Goal: Transaction & Acquisition: Purchase product/service

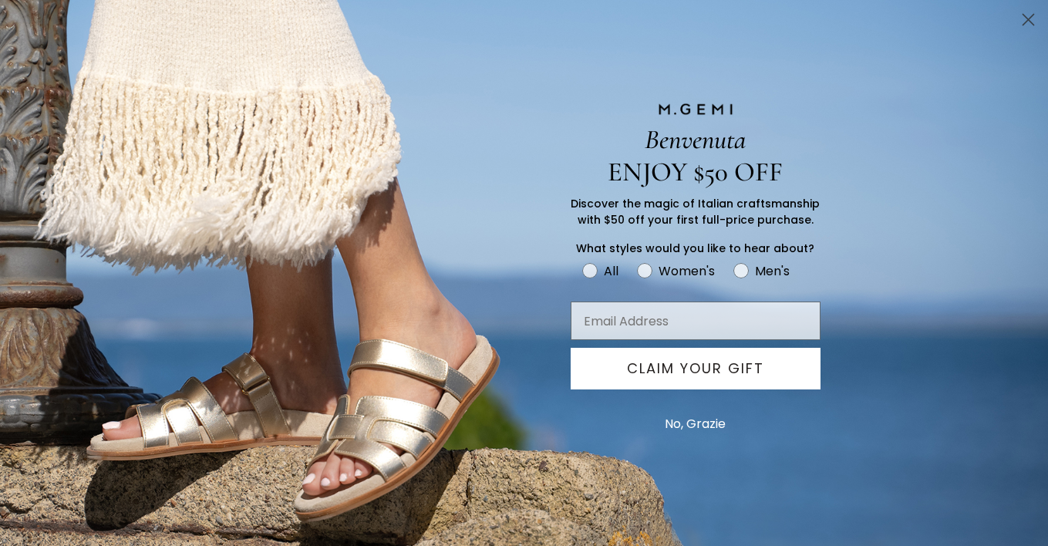
click at [1025, 12] on circle "Close dialog" at bounding box center [1027, 19] width 25 height 25
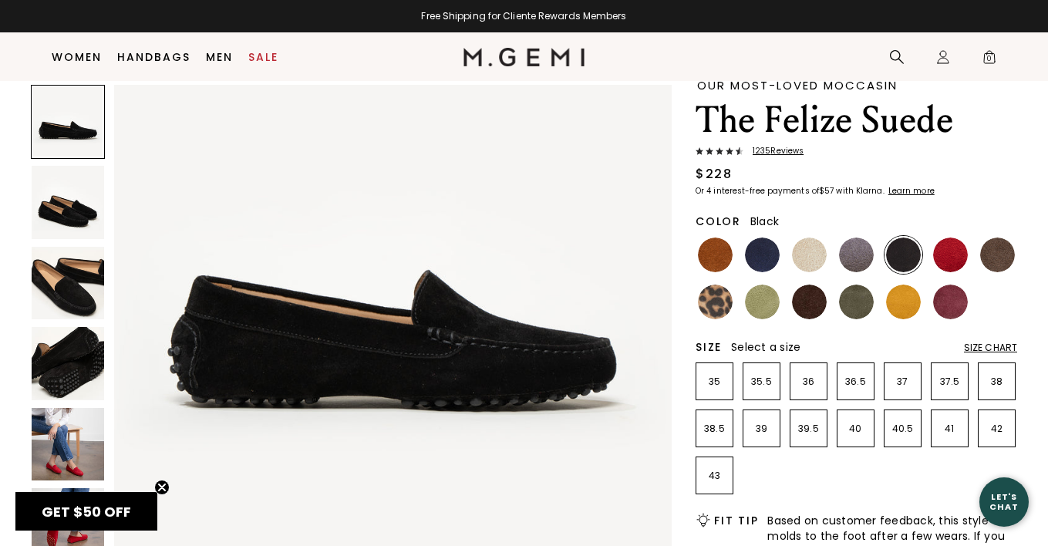
scroll to position [62, 0]
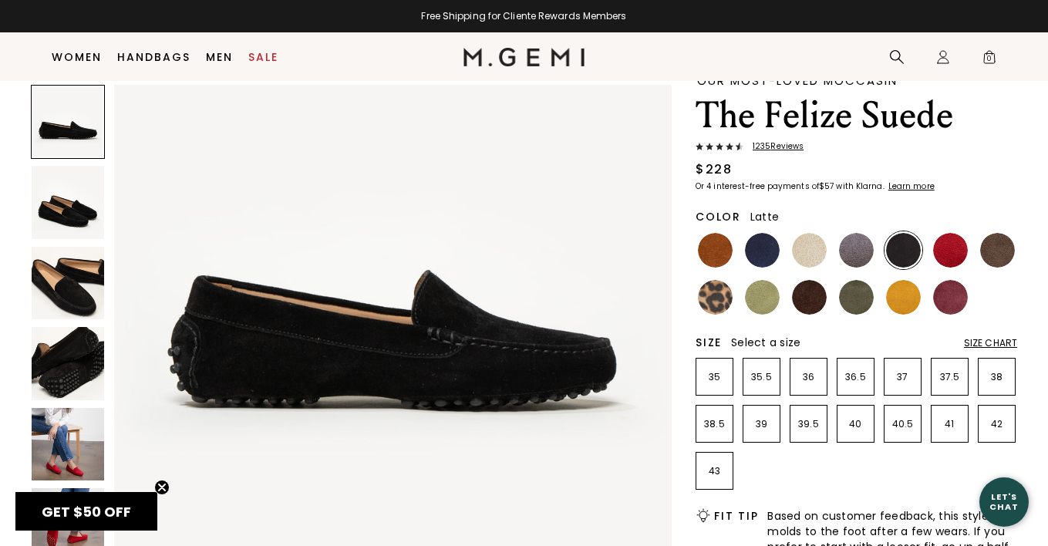
click at [808, 254] on img at bounding box center [809, 250] width 35 height 35
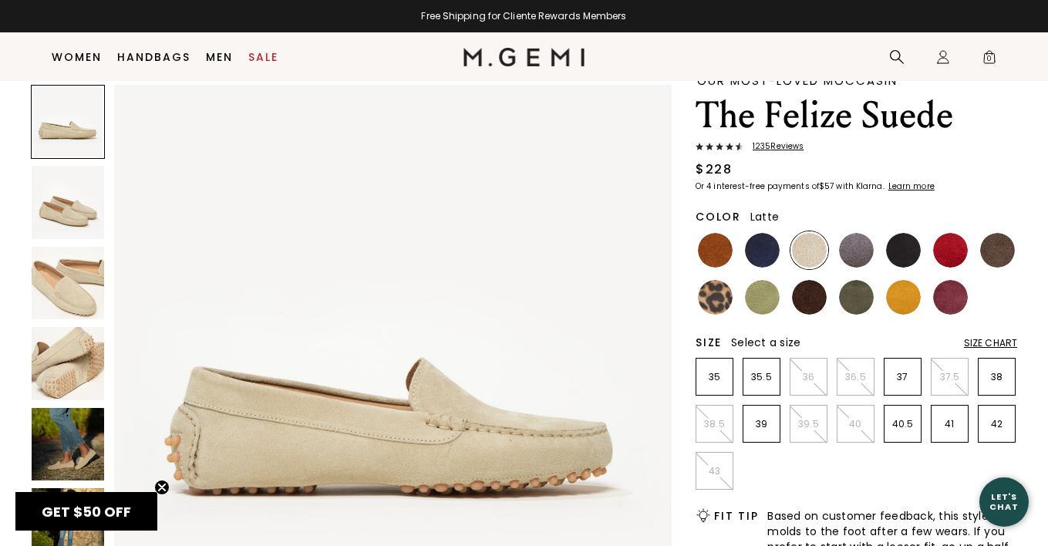
click at [76, 357] on img at bounding box center [68, 363] width 72 height 72
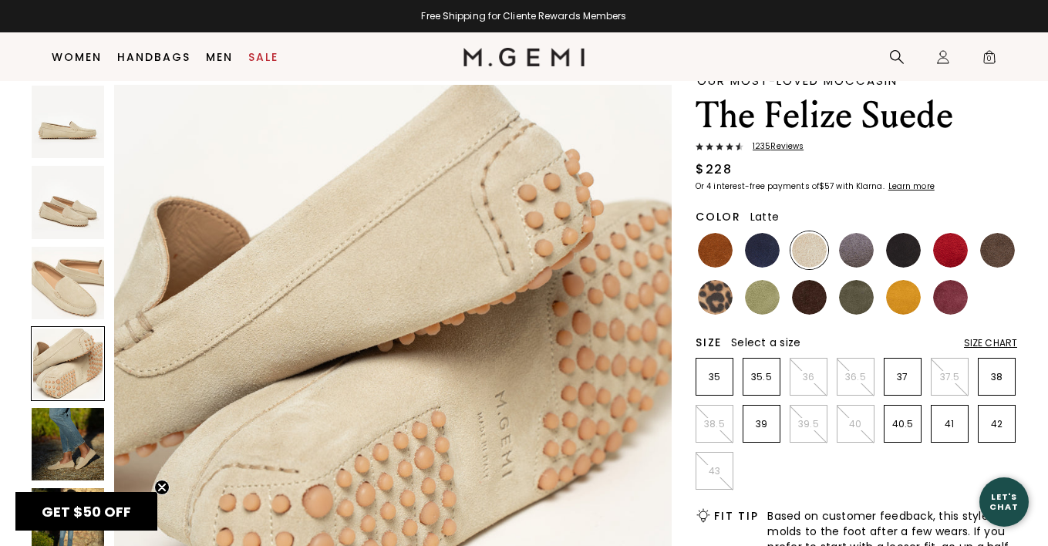
click at [80, 299] on img at bounding box center [68, 283] width 72 height 72
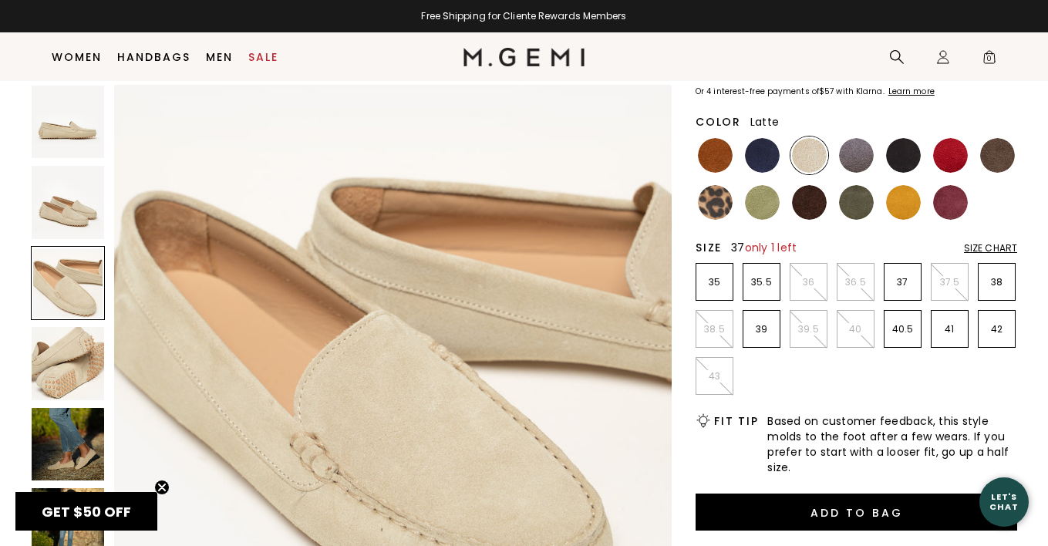
scroll to position [158, 0]
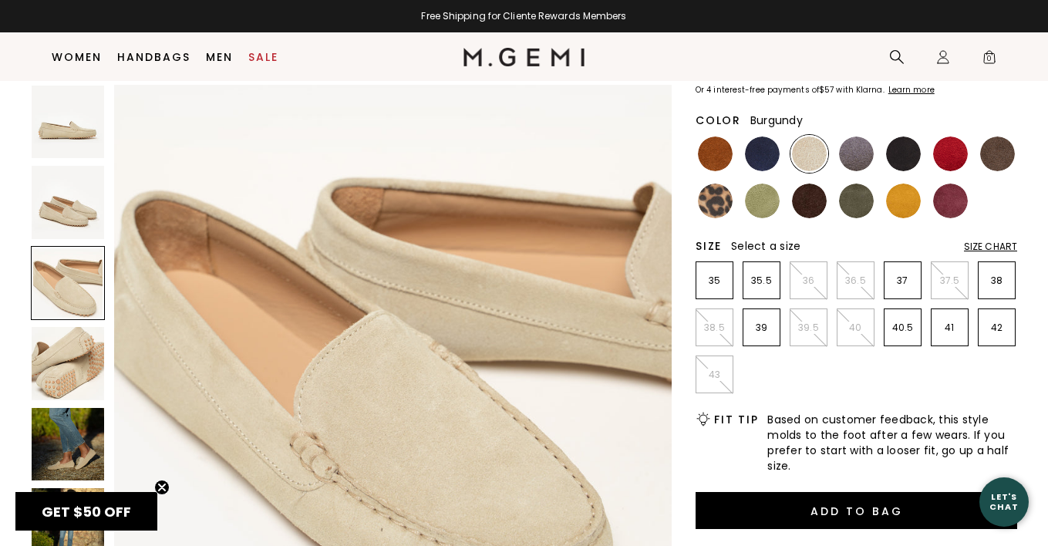
click at [949, 197] on img at bounding box center [950, 200] width 35 height 35
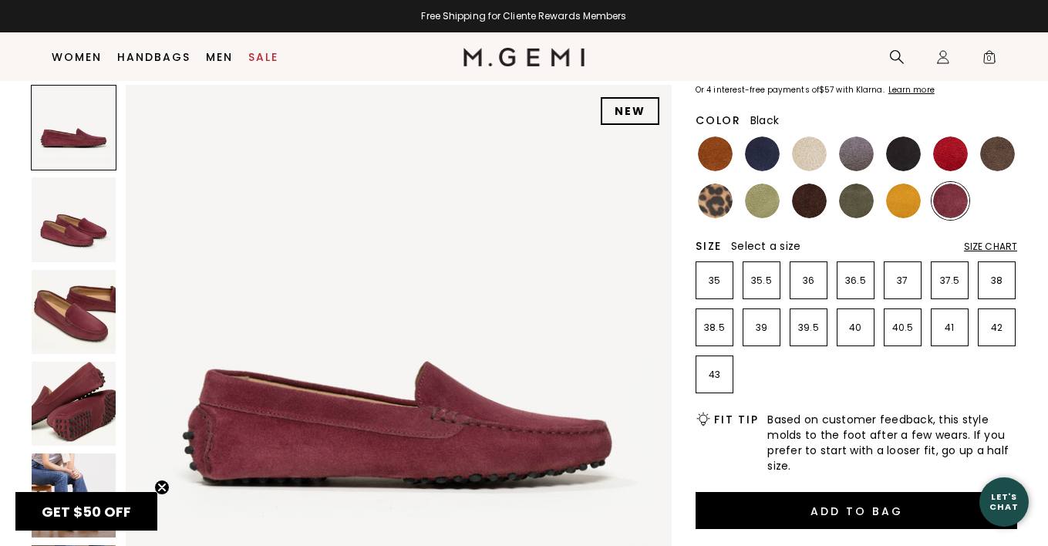
click at [902, 158] on img at bounding box center [903, 153] width 35 height 35
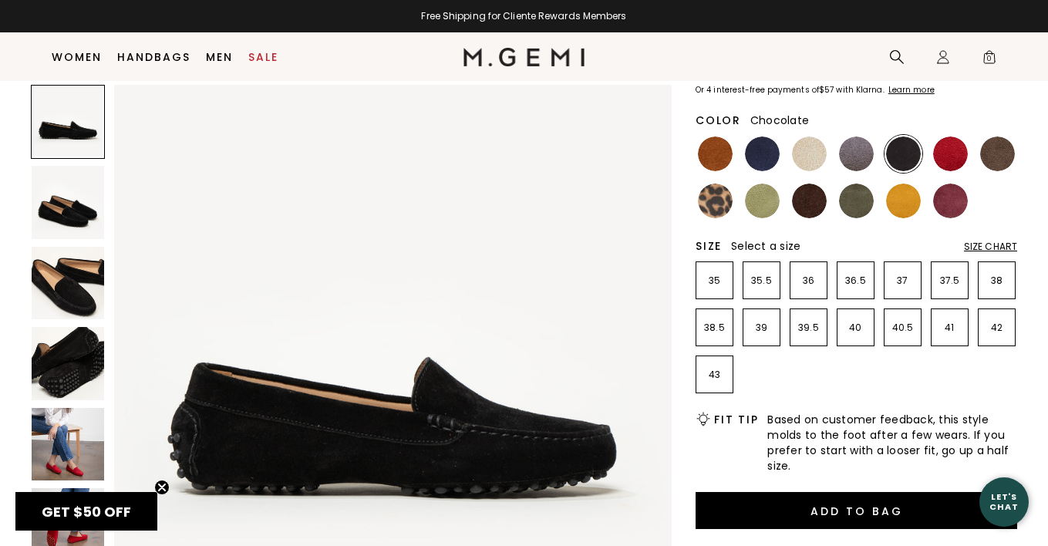
click at [809, 207] on img at bounding box center [809, 200] width 35 height 35
